Goal: Navigation & Orientation: Find specific page/section

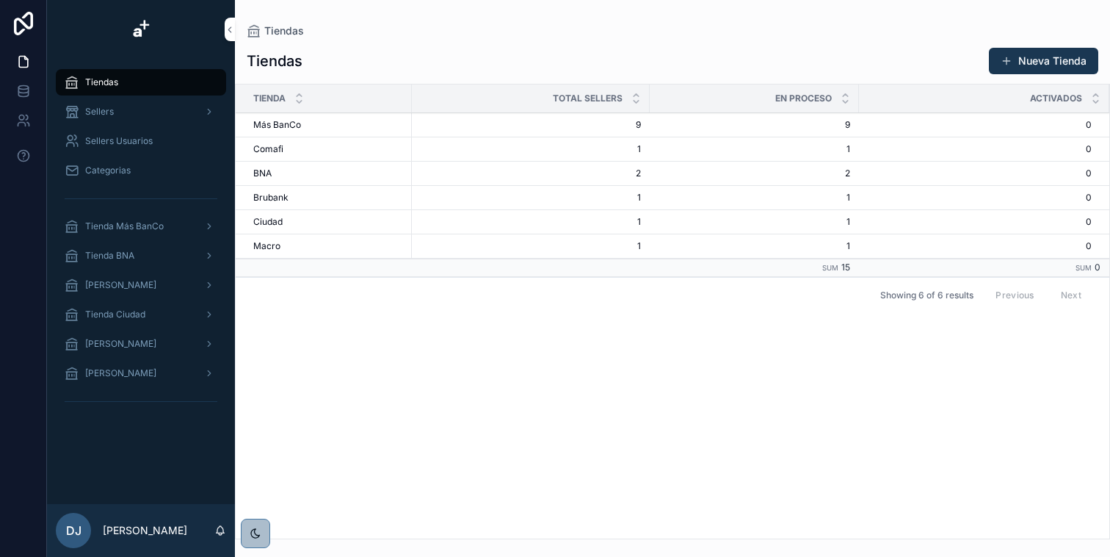
click at [477, 330] on div "Tienda Total Sellers En Proceso Activados Más BanCo Más BanCo 9 9 9 9 0 0 Comaf…" at bounding box center [673, 311] width 874 height 454
click at [108, 116] on span "Sellers" at bounding box center [99, 112] width 29 height 12
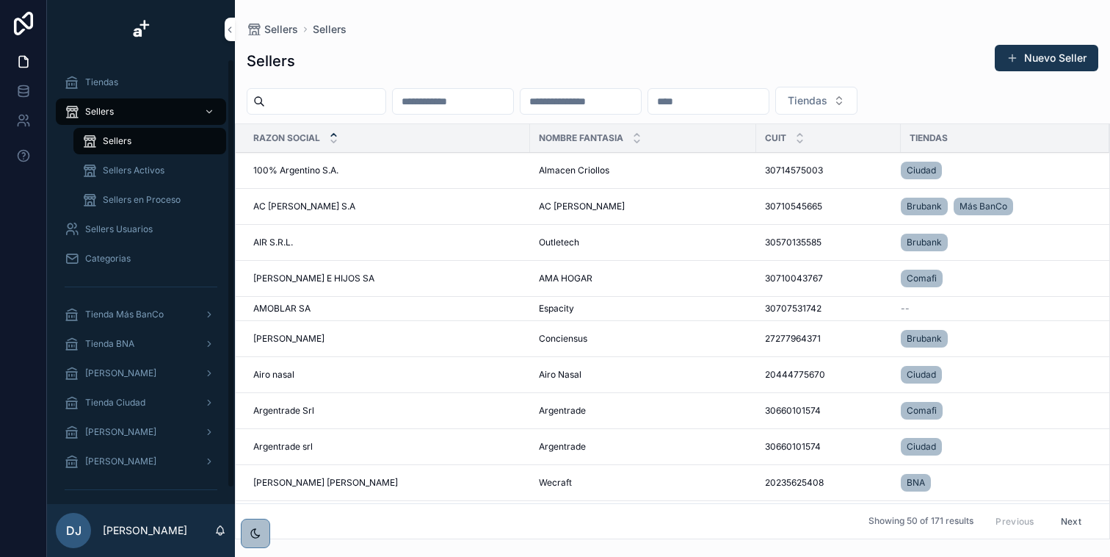
click at [136, 162] on div "Sellers Activos" at bounding box center [149, 170] width 135 height 23
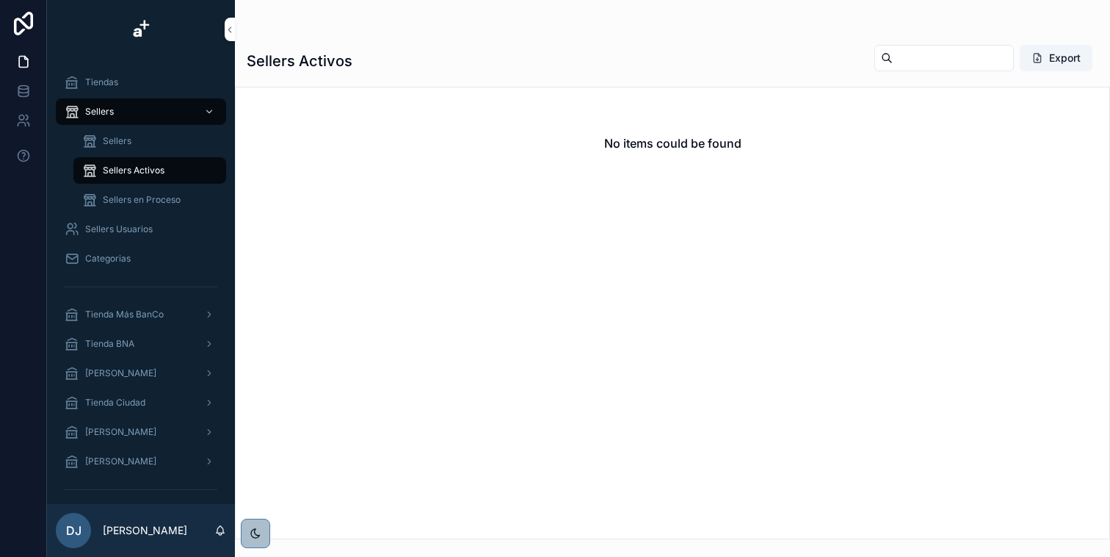
click at [144, 196] on span "Sellers en Proceso" at bounding box center [142, 200] width 78 height 12
